Goal: Task Accomplishment & Management: Use online tool/utility

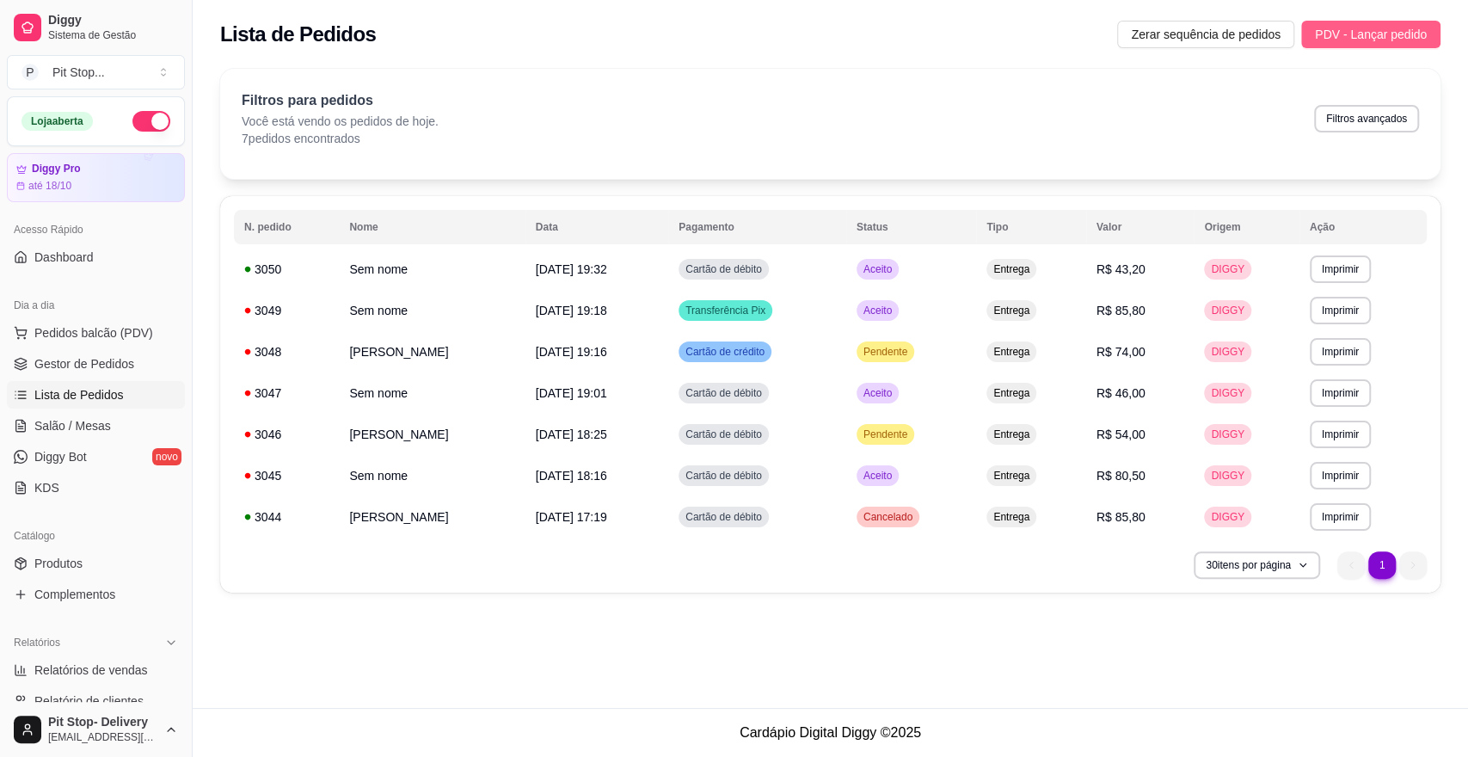
click at [1353, 28] on span "PDV - Lançar pedido" at bounding box center [1371, 34] width 112 height 19
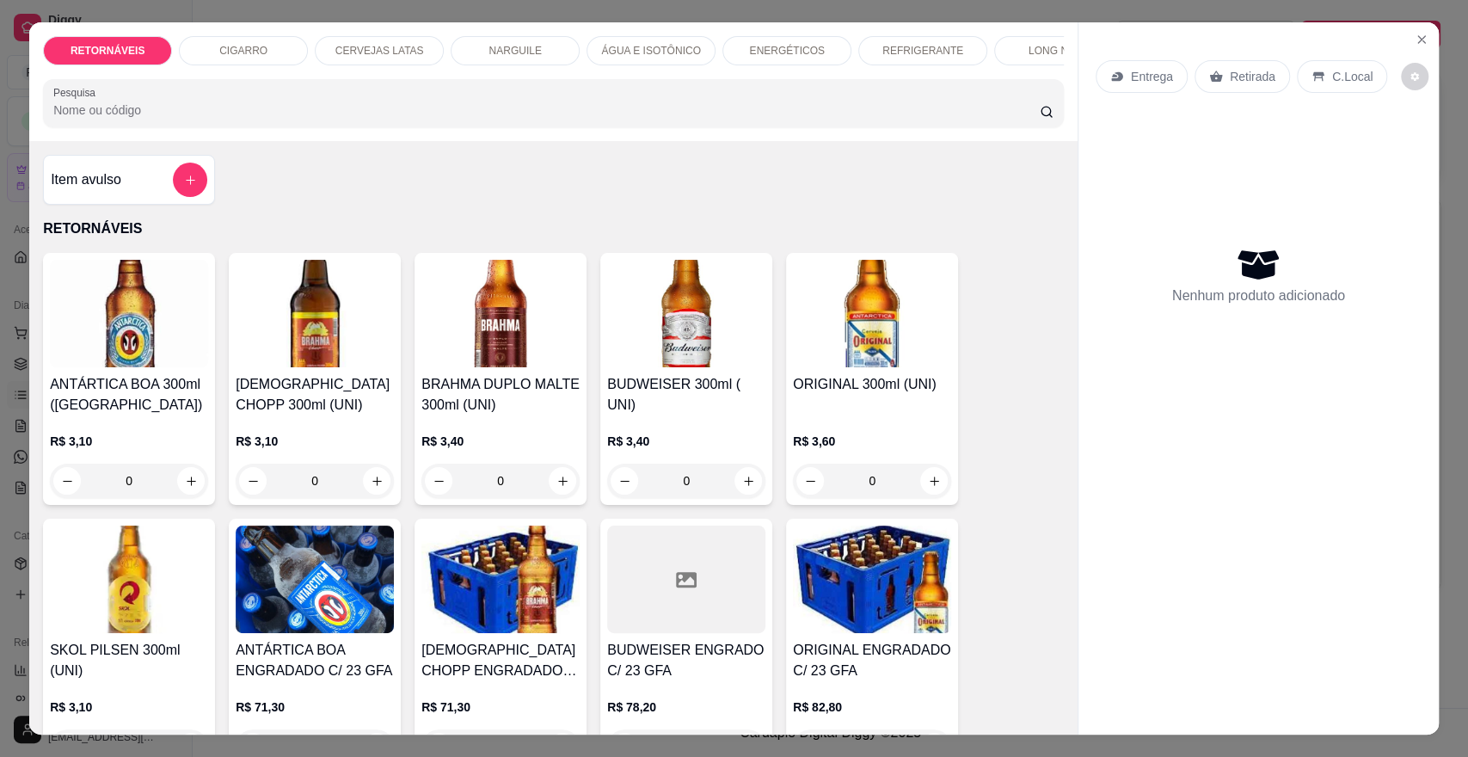
click at [337, 490] on input "0" at bounding box center [315, 480] width 96 height 34
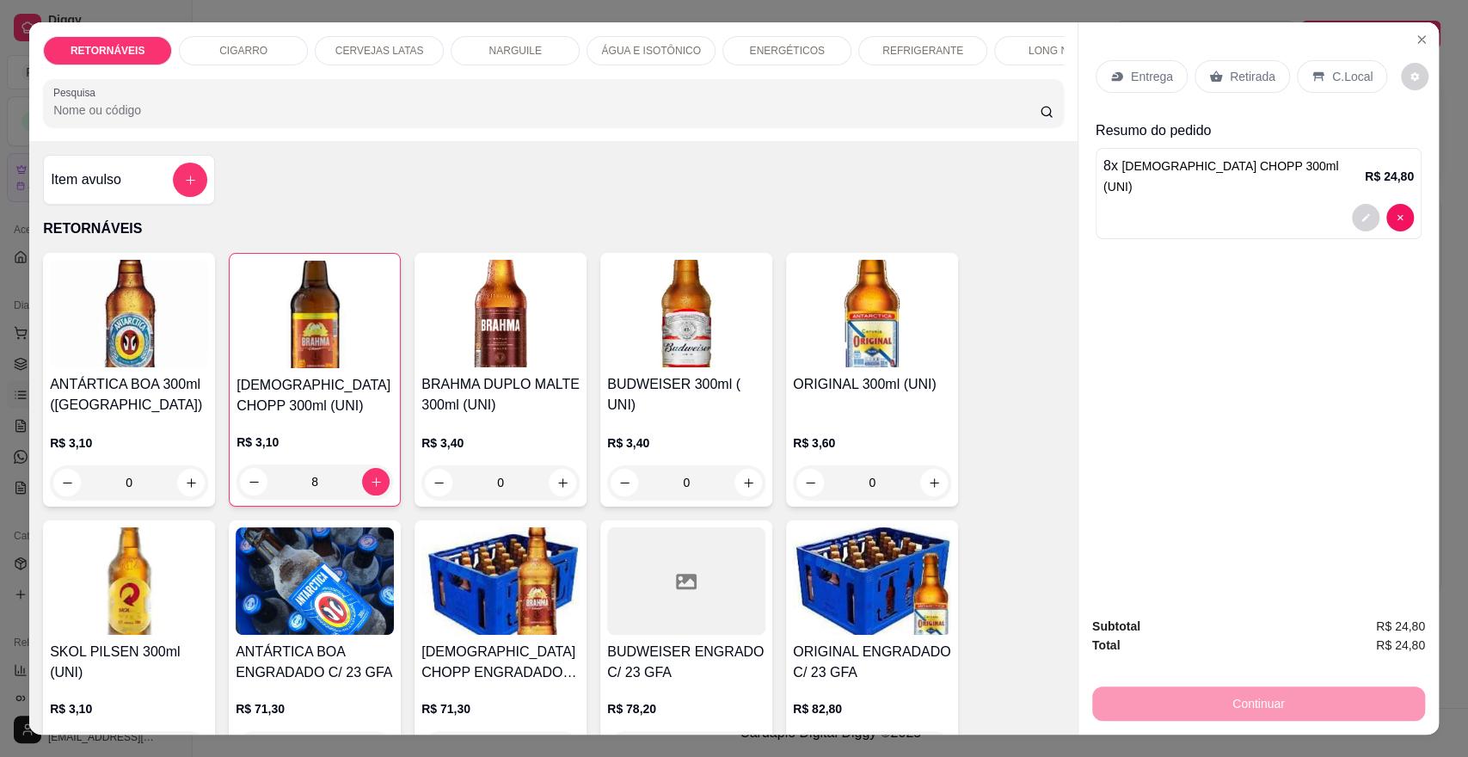
type input "8"
click at [1133, 76] on p "Entrega" at bounding box center [1152, 76] width 42 height 17
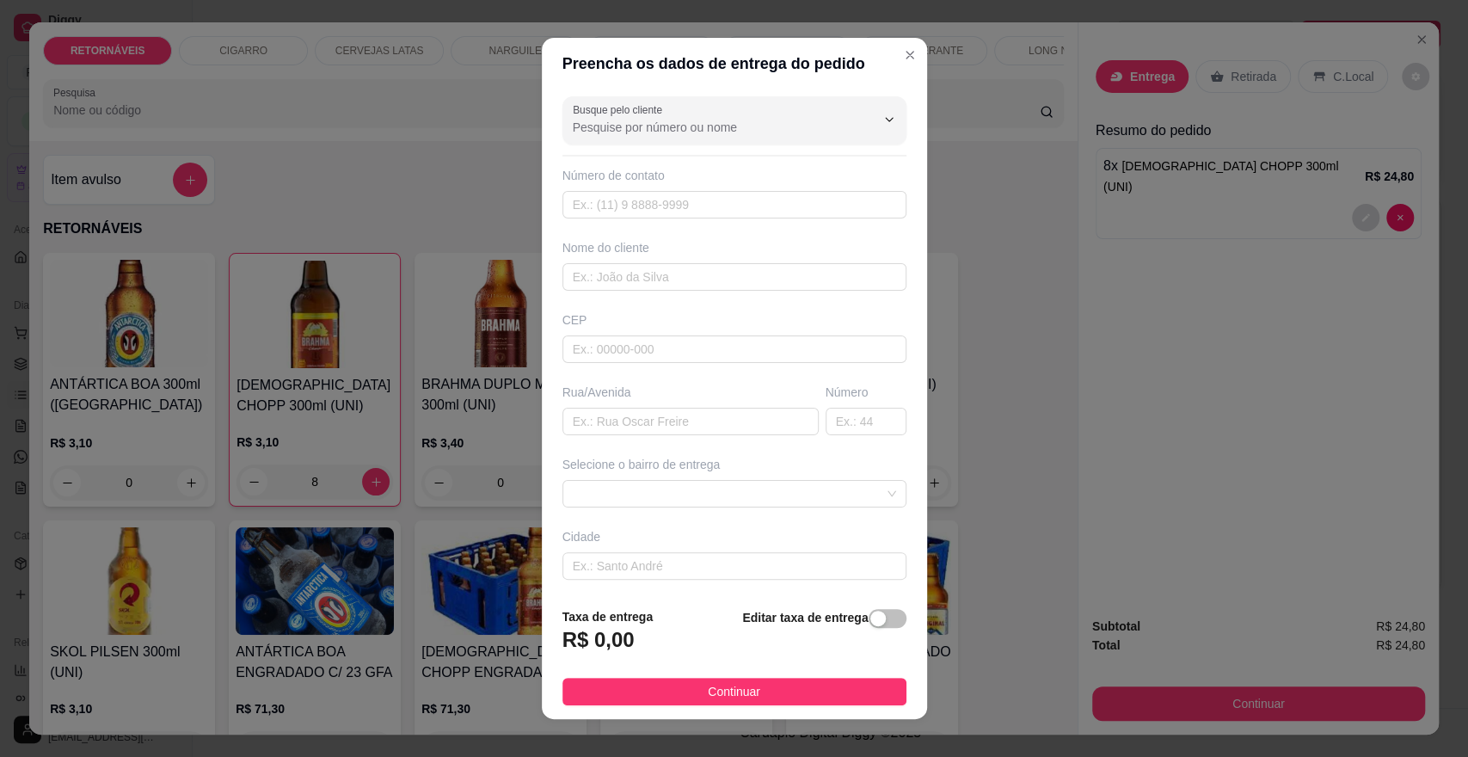
click at [699, 435] on div "Busque pelo cliente Número de contato Nome do cliente CEP Rua/[GEOGRAPHIC_DATA]…" at bounding box center [734, 341] width 385 height 504
click at [699, 423] on input "text" at bounding box center [690, 422] width 256 height 28
click at [693, 484] on span at bounding box center [734, 494] width 323 height 26
type input "av amazonas 627"
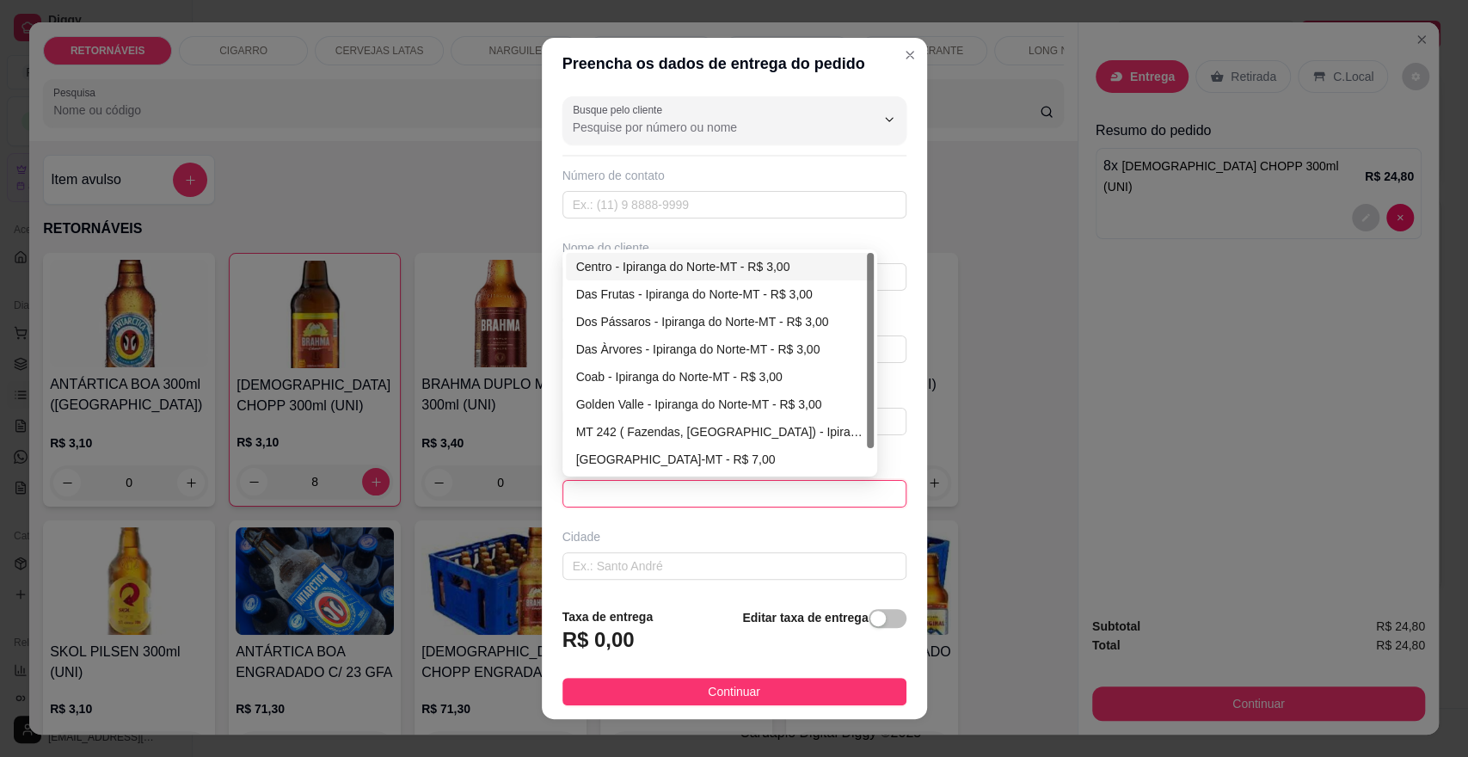
click at [746, 261] on div "Centro - Ipiranga do Norte-MT - R$ 3,00" at bounding box center [719, 266] width 287 height 19
type input "Ipiranga do Norte-MT"
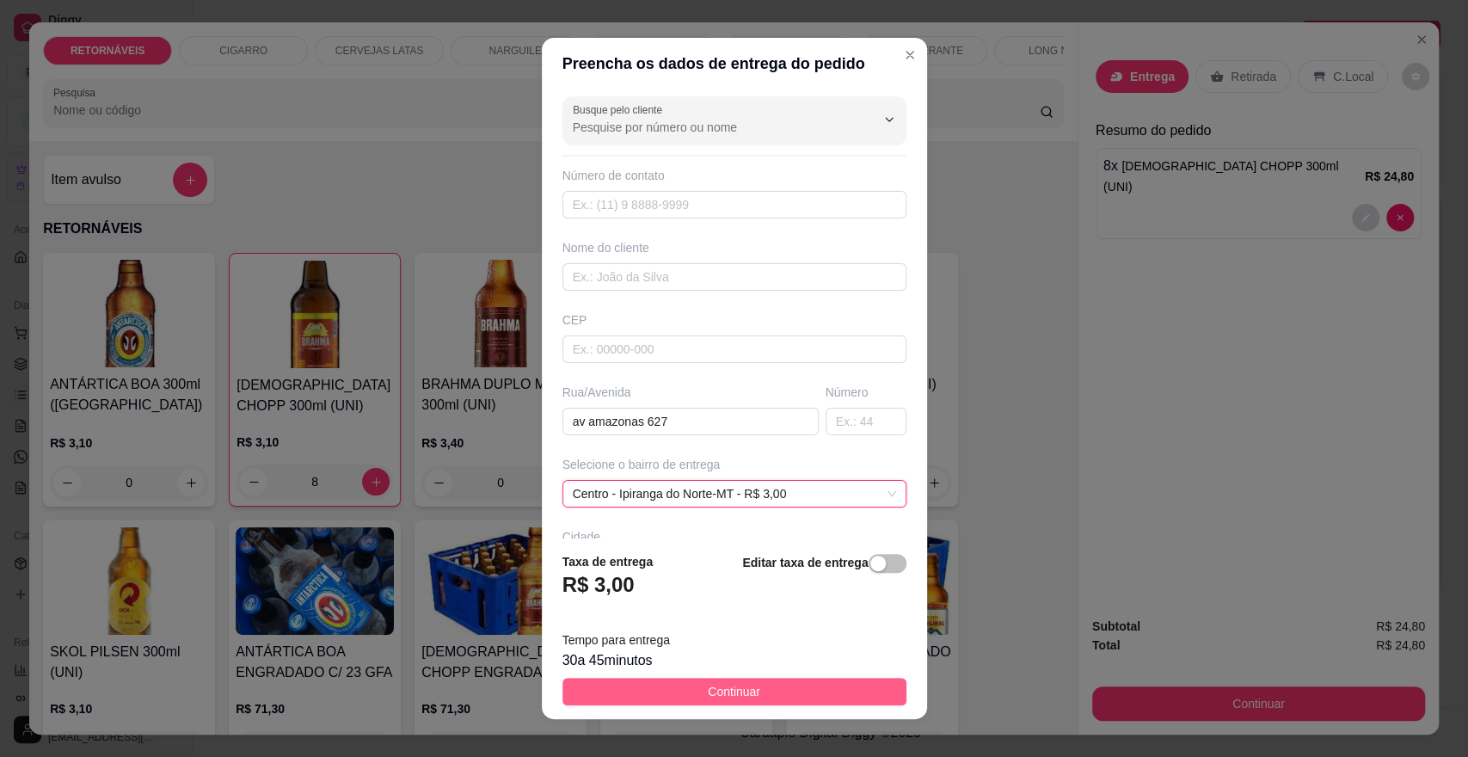
click at [767, 694] on button "Continuar" at bounding box center [734, 692] width 344 height 28
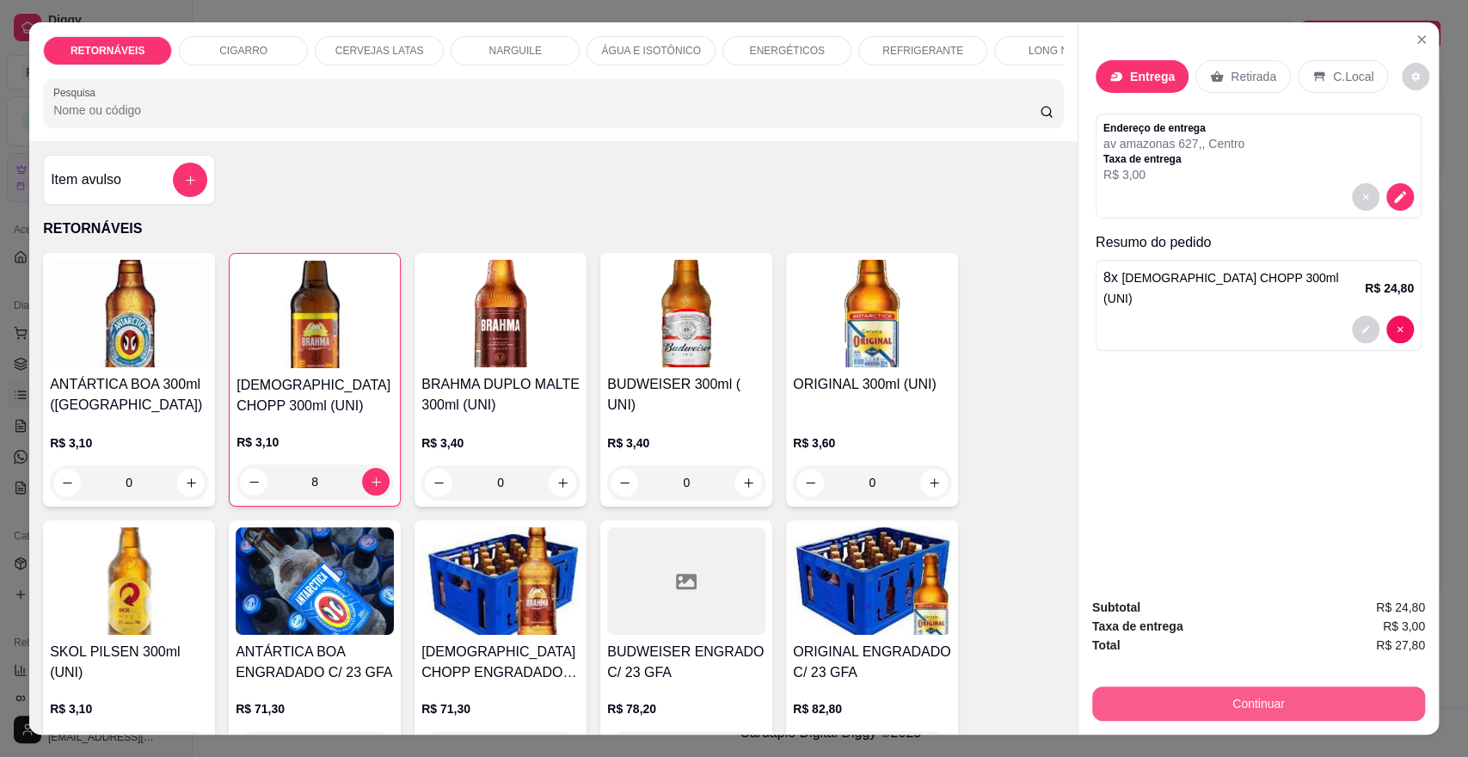
click at [1181, 706] on button "Continuar" at bounding box center [1258, 703] width 333 height 34
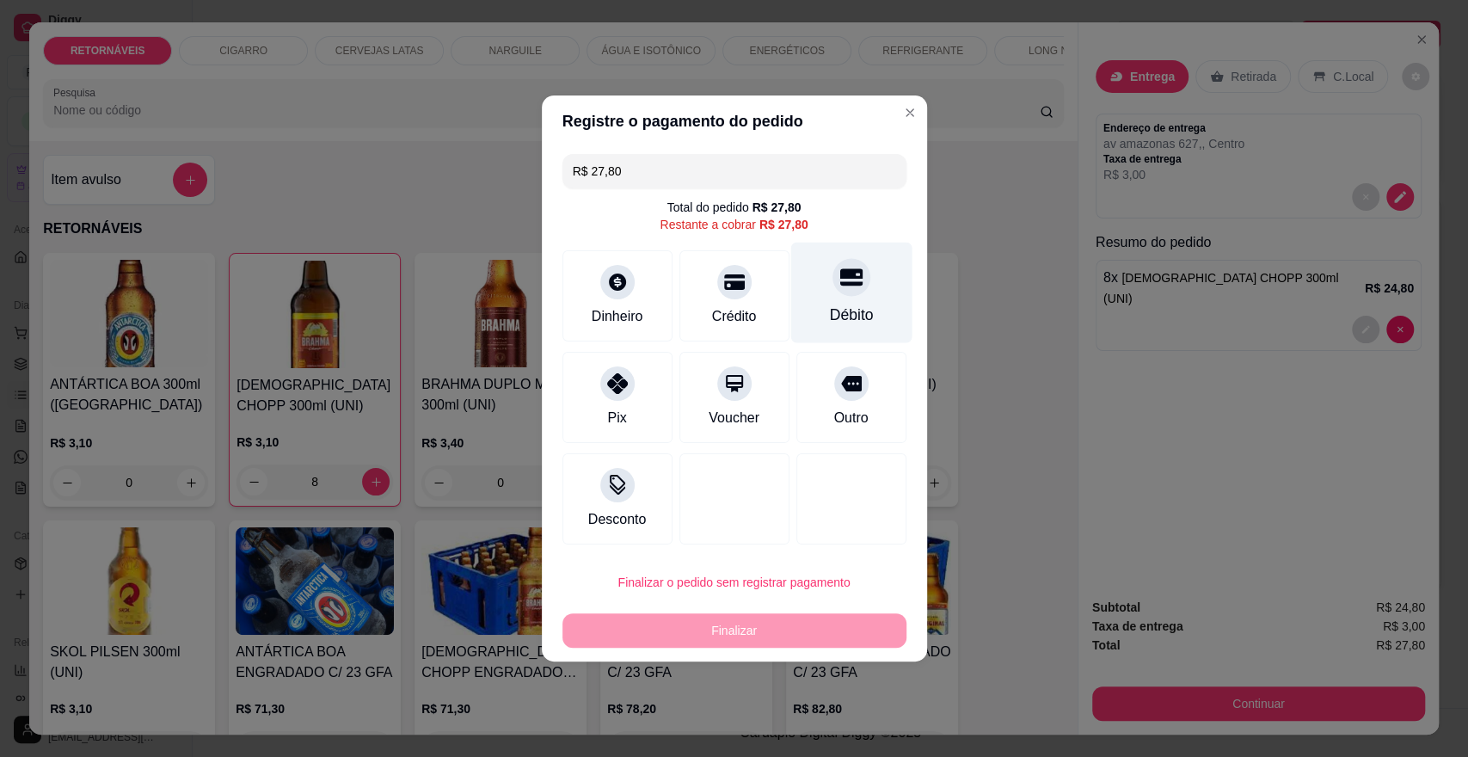
click at [840, 295] on div at bounding box center [851, 277] width 38 height 38
type input "R$ 0,00"
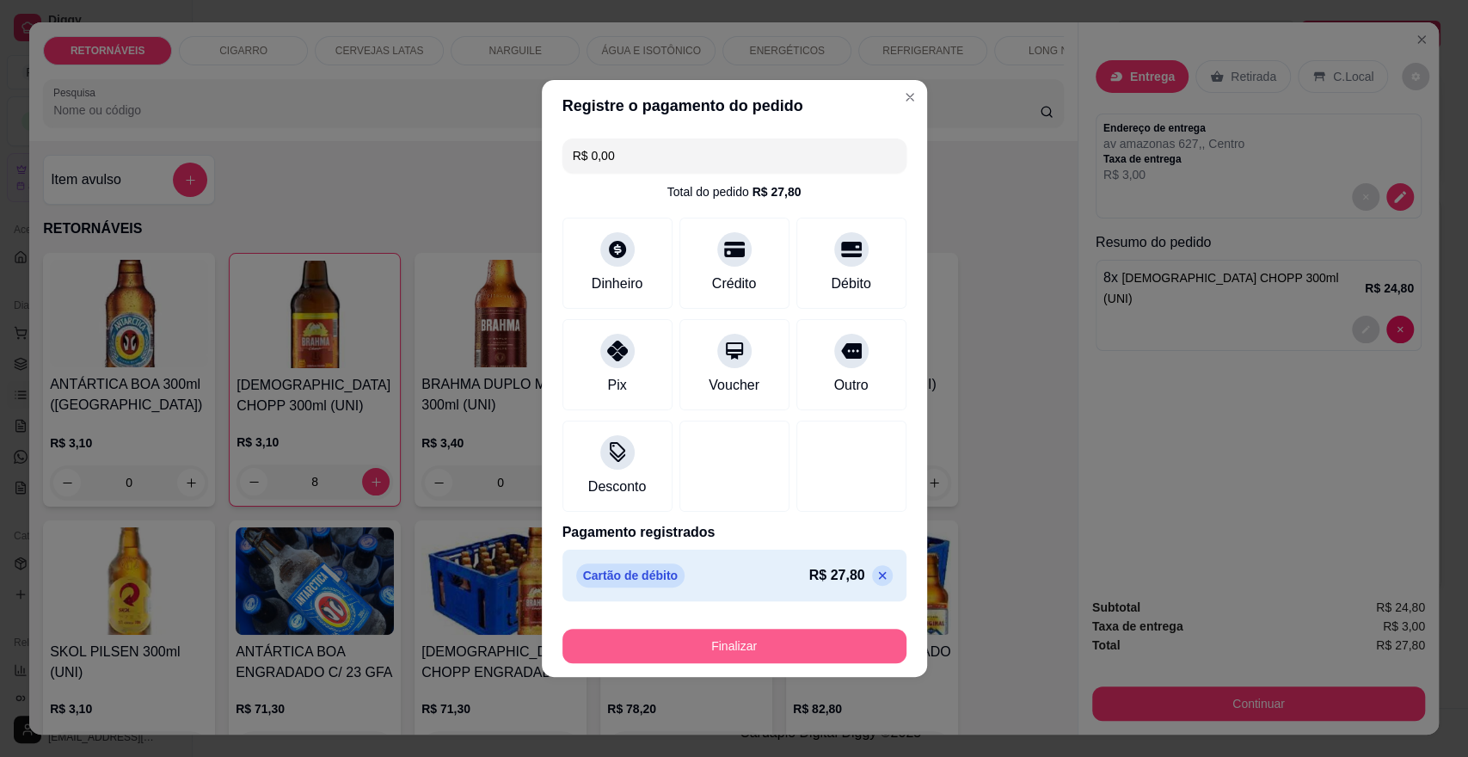
click at [845, 641] on button "Finalizar" at bounding box center [734, 646] width 344 height 34
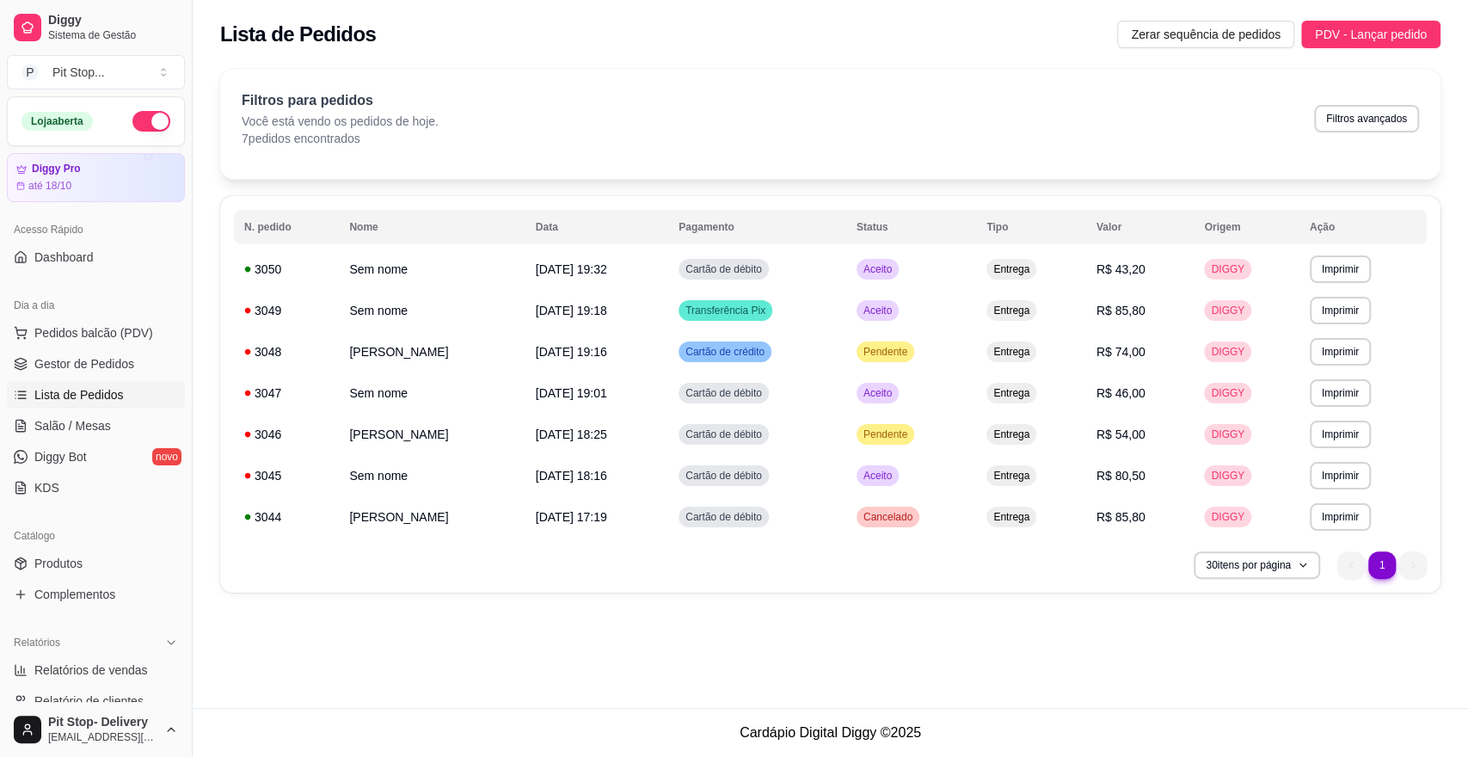
click at [1255, 244] on table "**********" at bounding box center [830, 374] width 1193 height 328
click at [1261, 196] on div "**********" at bounding box center [830, 394] width 1220 height 396
click at [1229, 138] on div "Filtros para pedidos Você está vendo os pedidos de hoje. 7 pedidos encontrados …" at bounding box center [830, 118] width 1177 height 57
click at [112, 390] on span "Lista de Pedidos" at bounding box center [78, 394] width 89 height 17
click at [135, 358] on link "Gestor de Pedidos" at bounding box center [96, 364] width 178 height 28
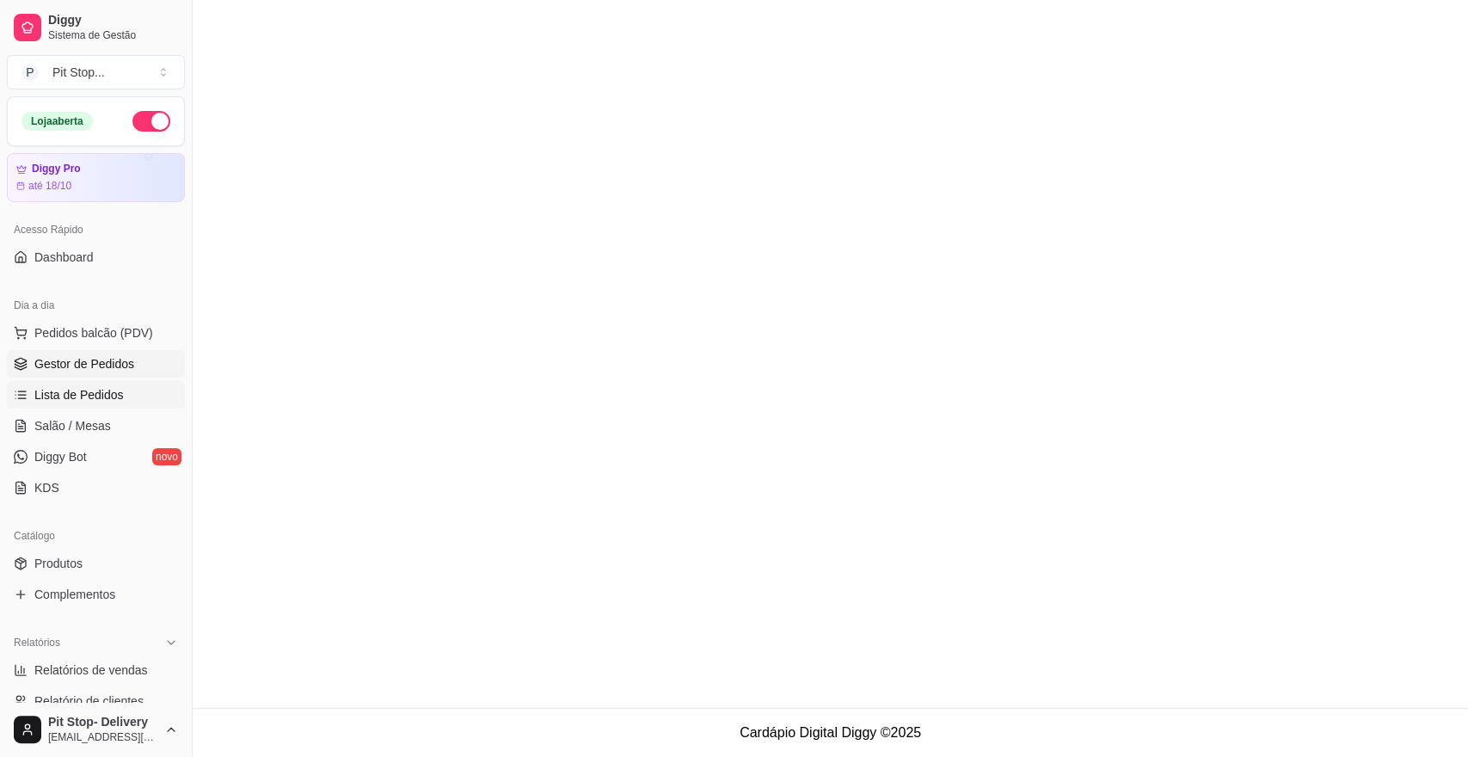
click at [126, 390] on link "Lista de Pedidos" at bounding box center [96, 395] width 178 height 28
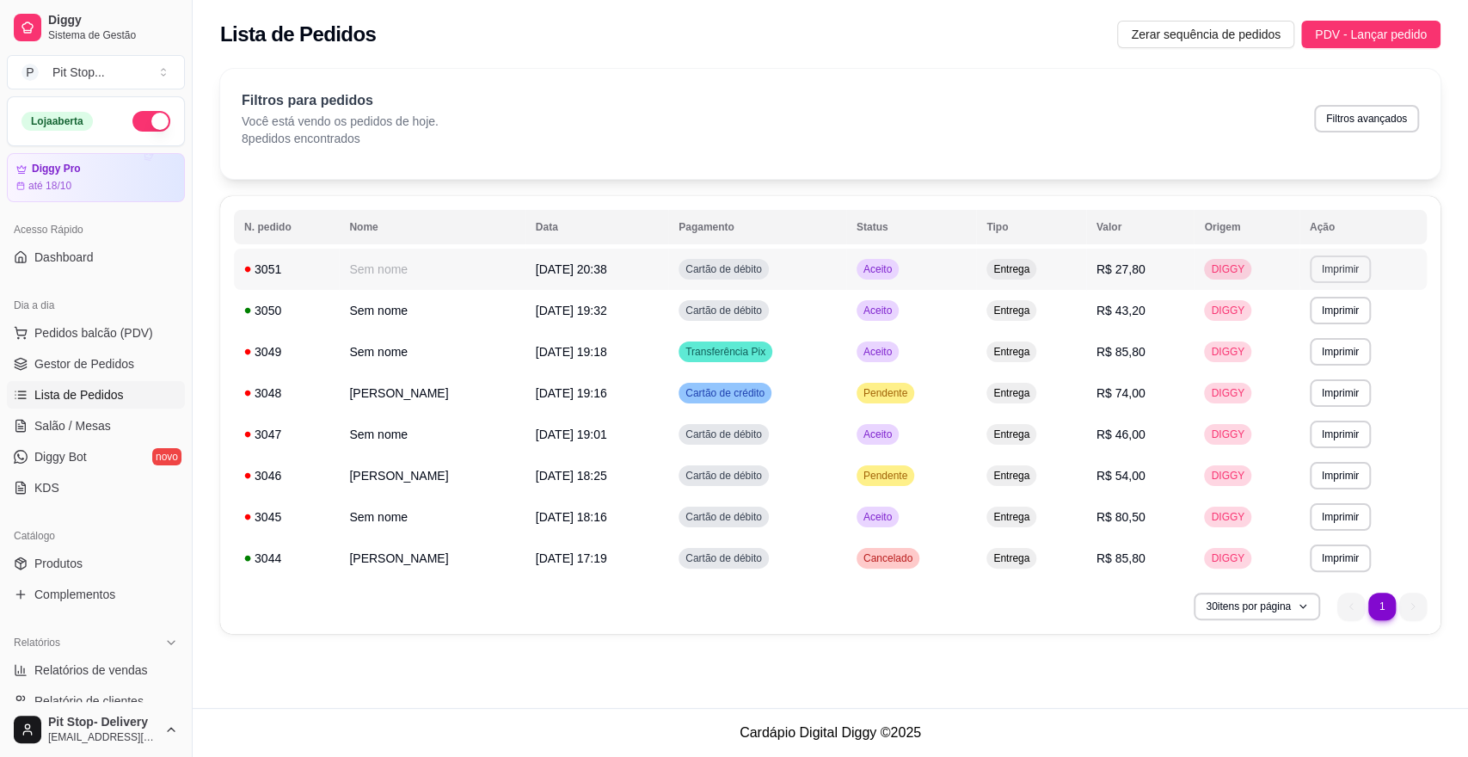
click at [1371, 271] on button "Imprimir" at bounding box center [1340, 269] width 61 height 28
click at [1311, 323] on button "elgin i9 01" at bounding box center [1318, 329] width 120 height 27
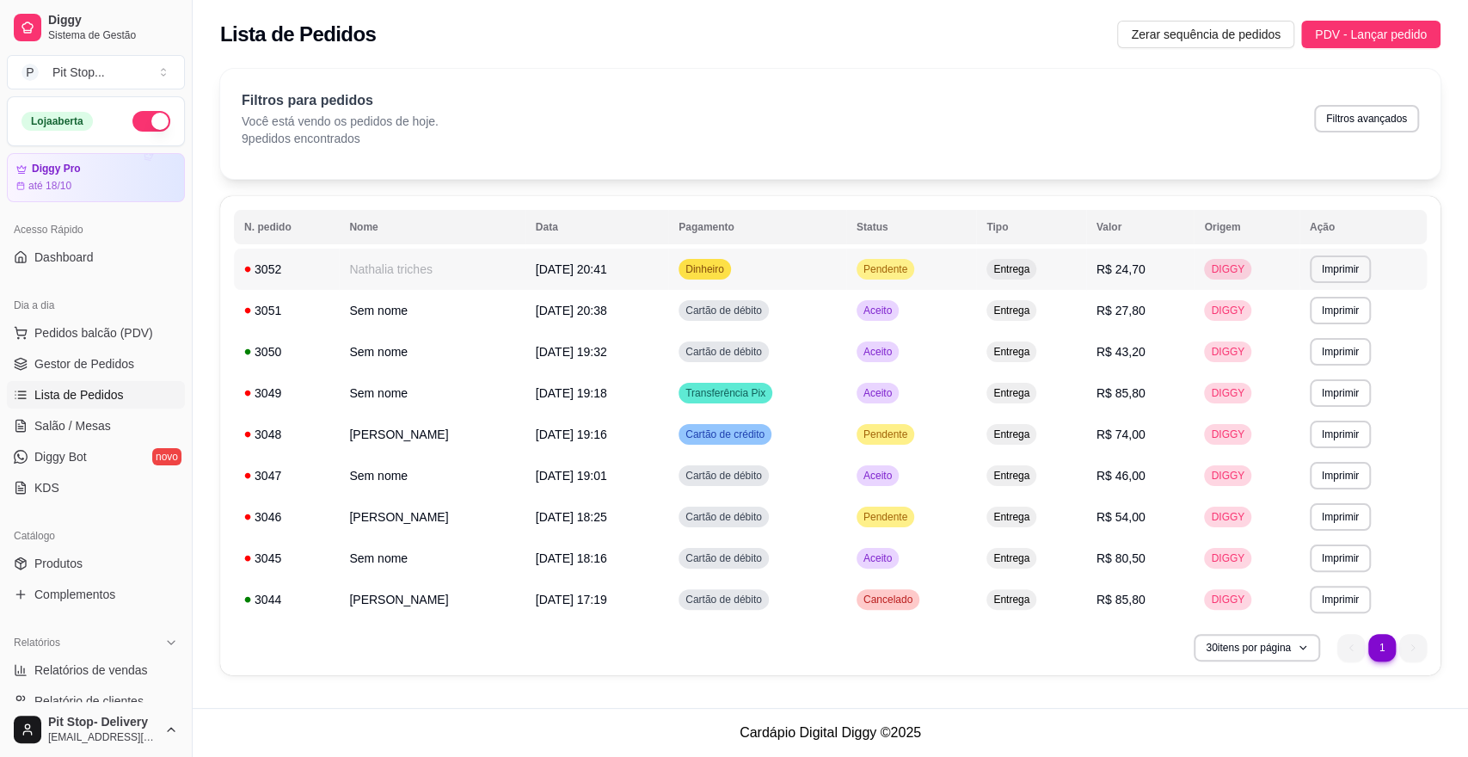
click at [911, 262] on span "Pendente" at bounding box center [885, 269] width 51 height 14
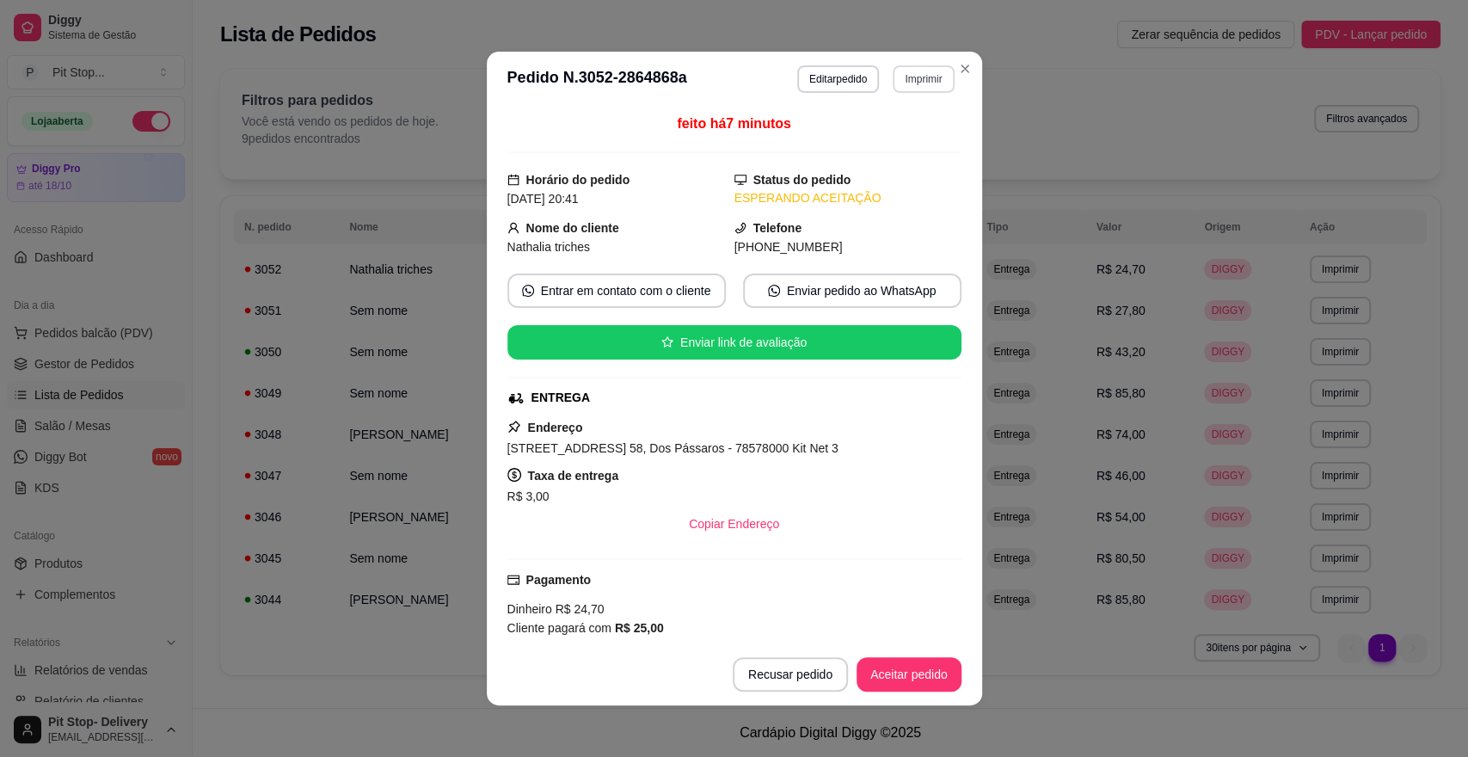
click at [907, 76] on button "Imprimir" at bounding box center [923, 79] width 61 height 28
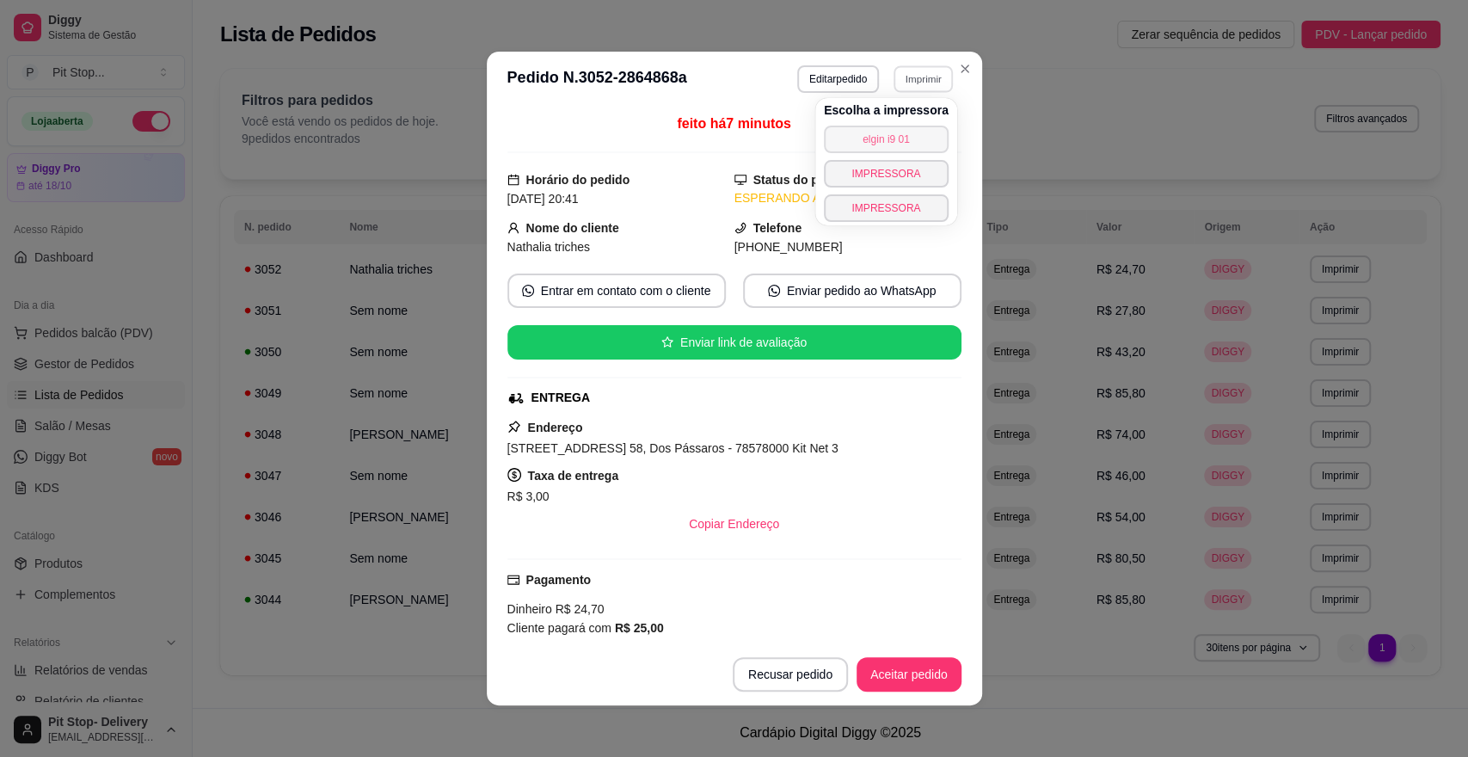
click at [887, 144] on button "elgin i9 01" at bounding box center [886, 140] width 125 height 28
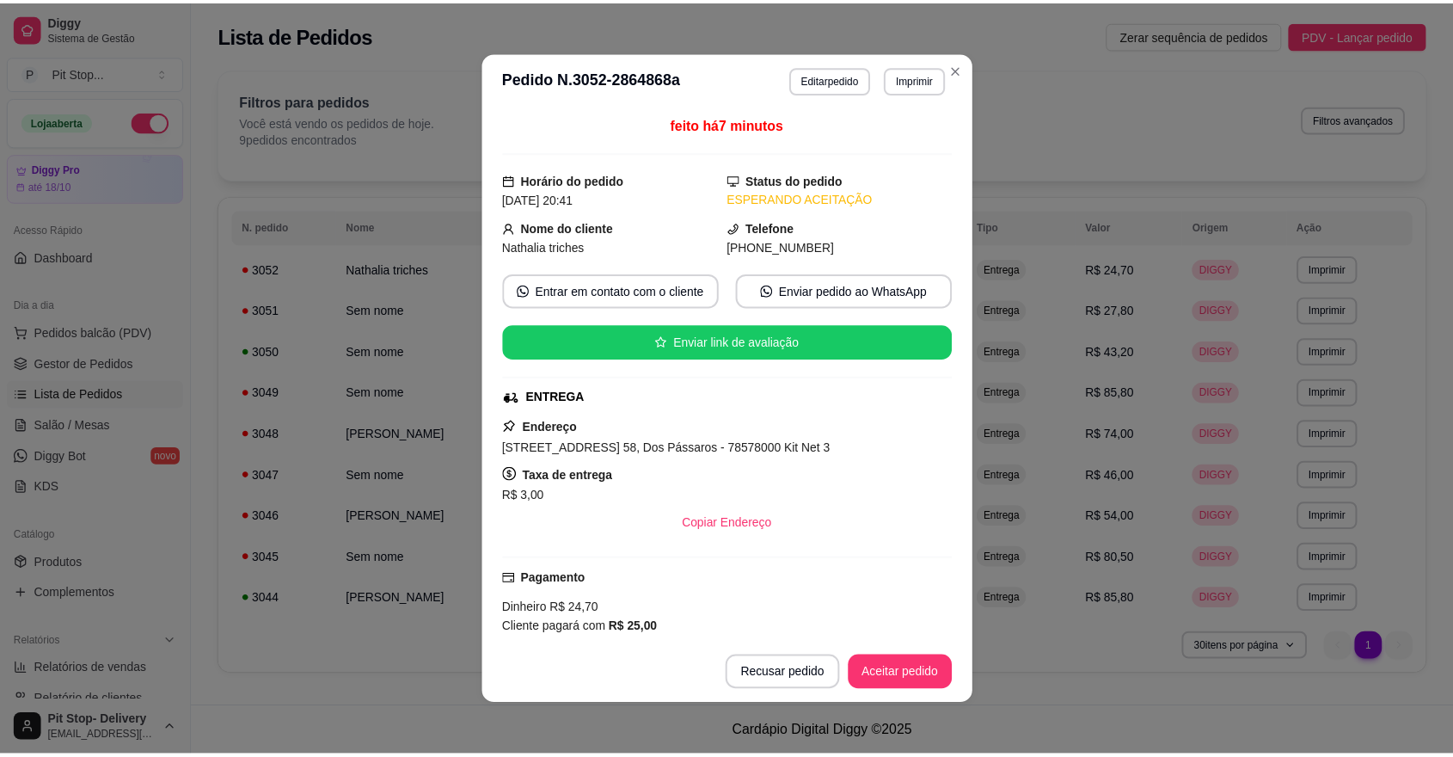
scroll to position [181, 0]
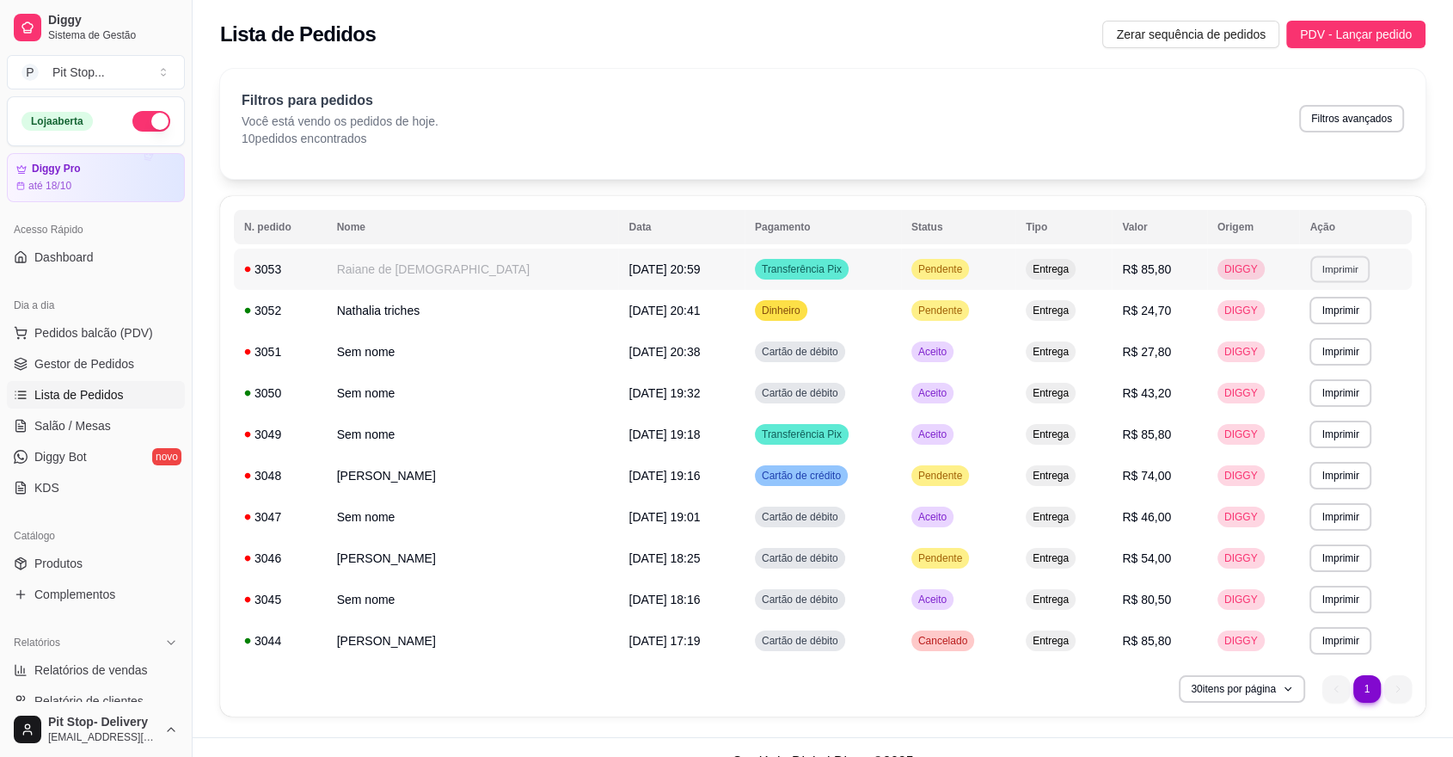
click at [1321, 268] on button "Imprimir" at bounding box center [1340, 268] width 59 height 27
click at [1255, 325] on button "elgin i9 01" at bounding box center [1305, 330] width 125 height 28
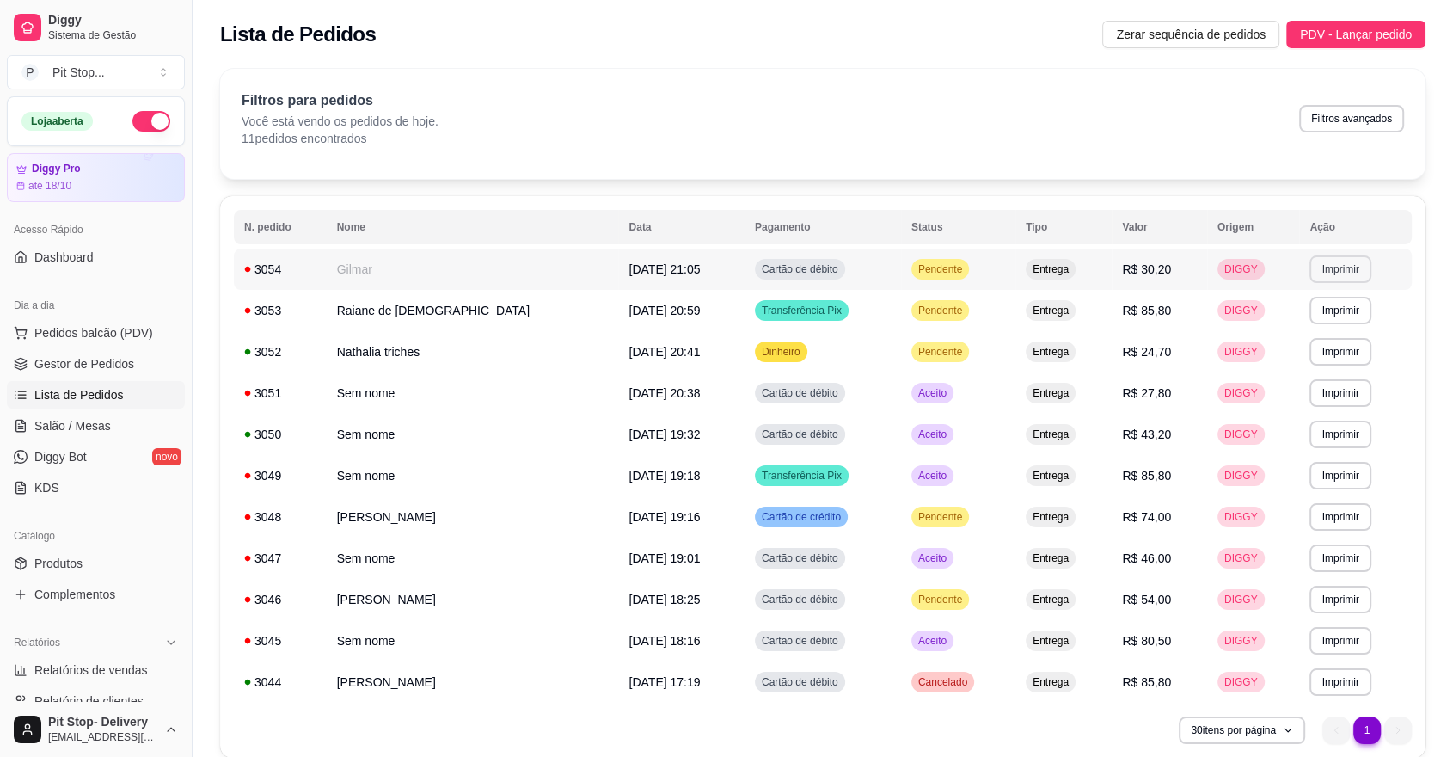
click at [1345, 267] on button "Imprimir" at bounding box center [1340, 269] width 61 height 28
click at [1274, 319] on button "elgin i9 01" at bounding box center [1305, 329] width 120 height 27
click at [139, 122] on button "button" at bounding box center [151, 121] width 38 height 21
